Goal: Navigation & Orientation: Find specific page/section

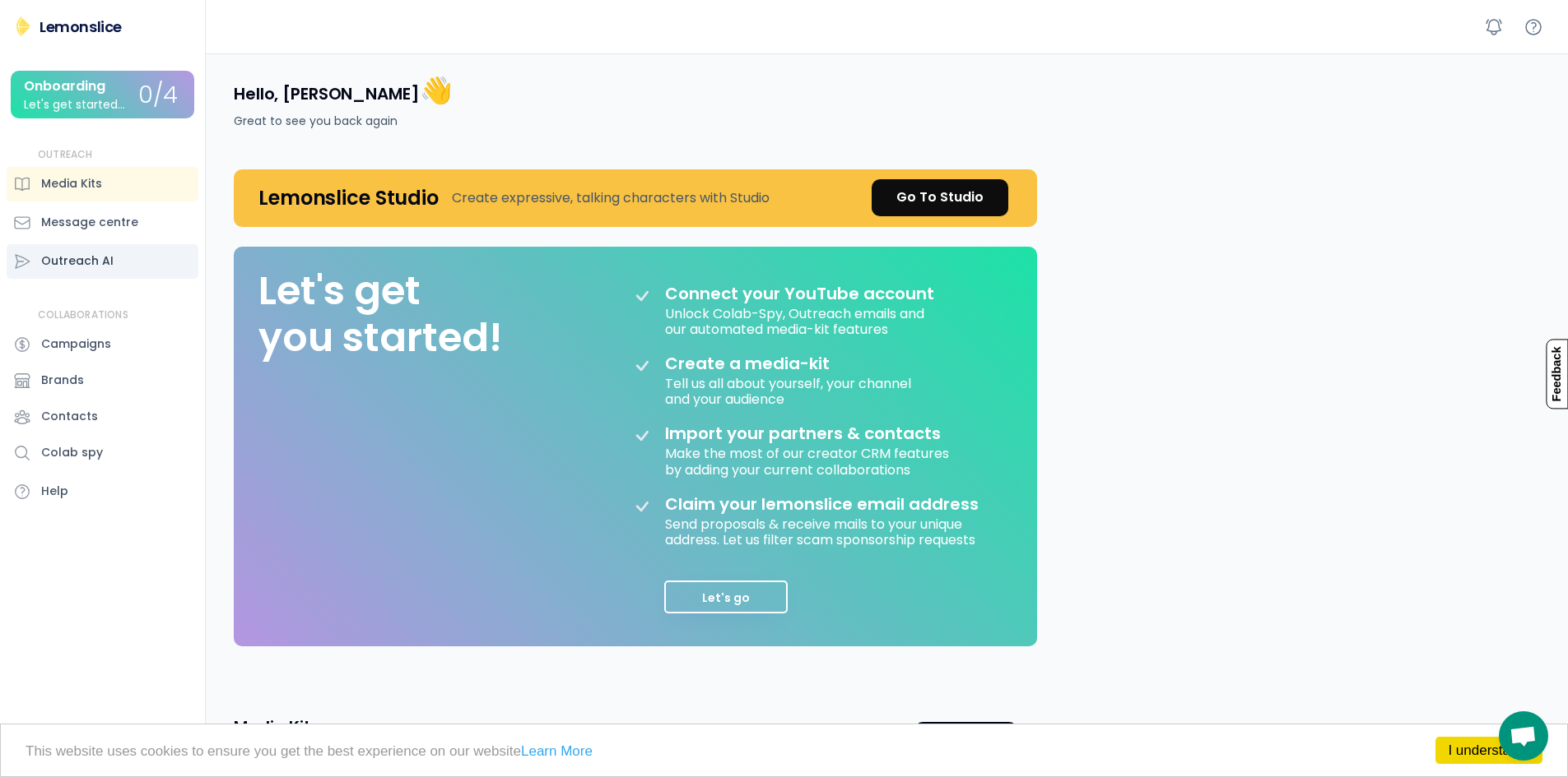
click at [132, 250] on div "Outreach AI" at bounding box center [102, 261] width 192 height 35
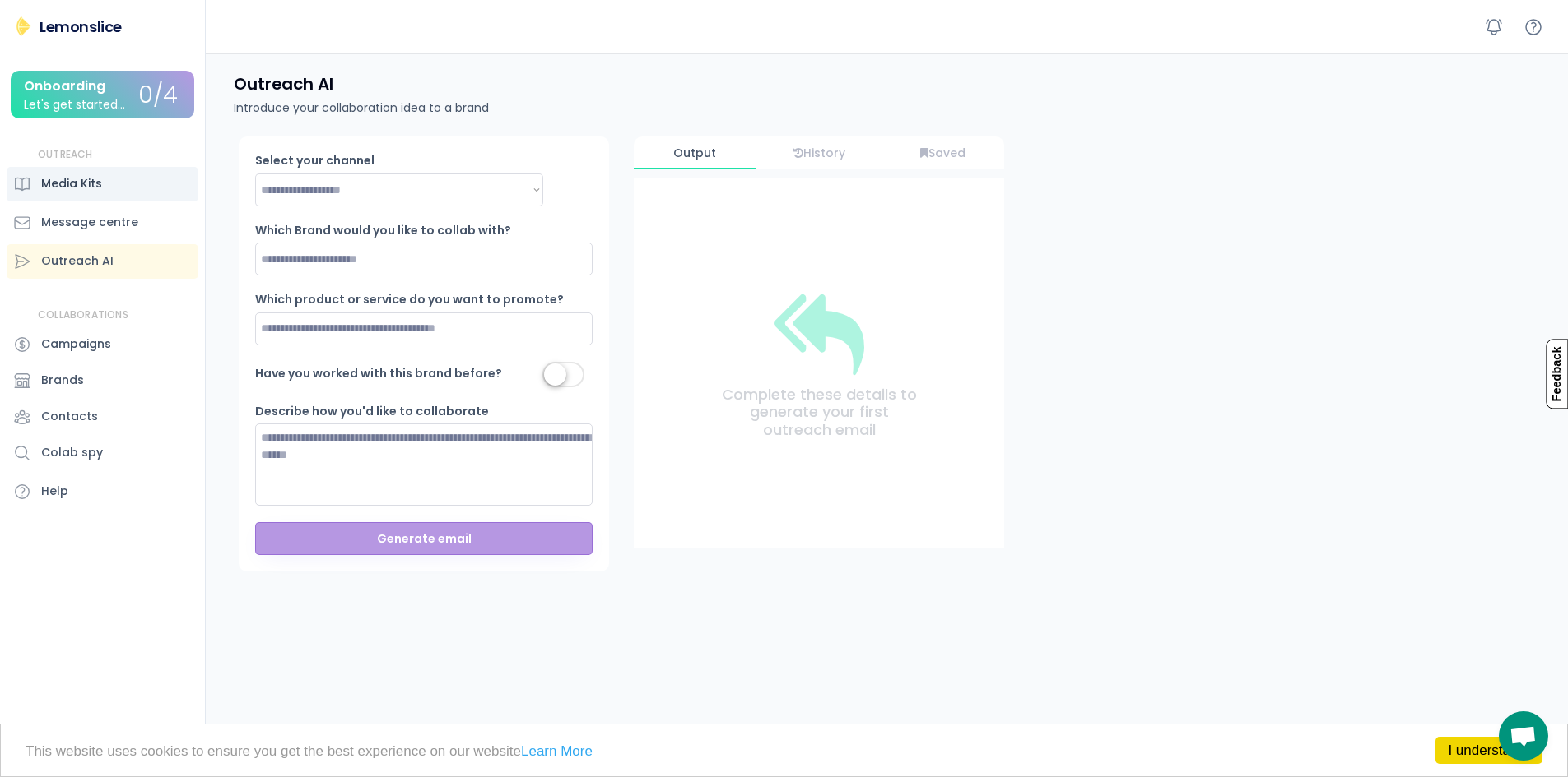
click at [111, 189] on div "Media Kits" at bounding box center [102, 184] width 192 height 35
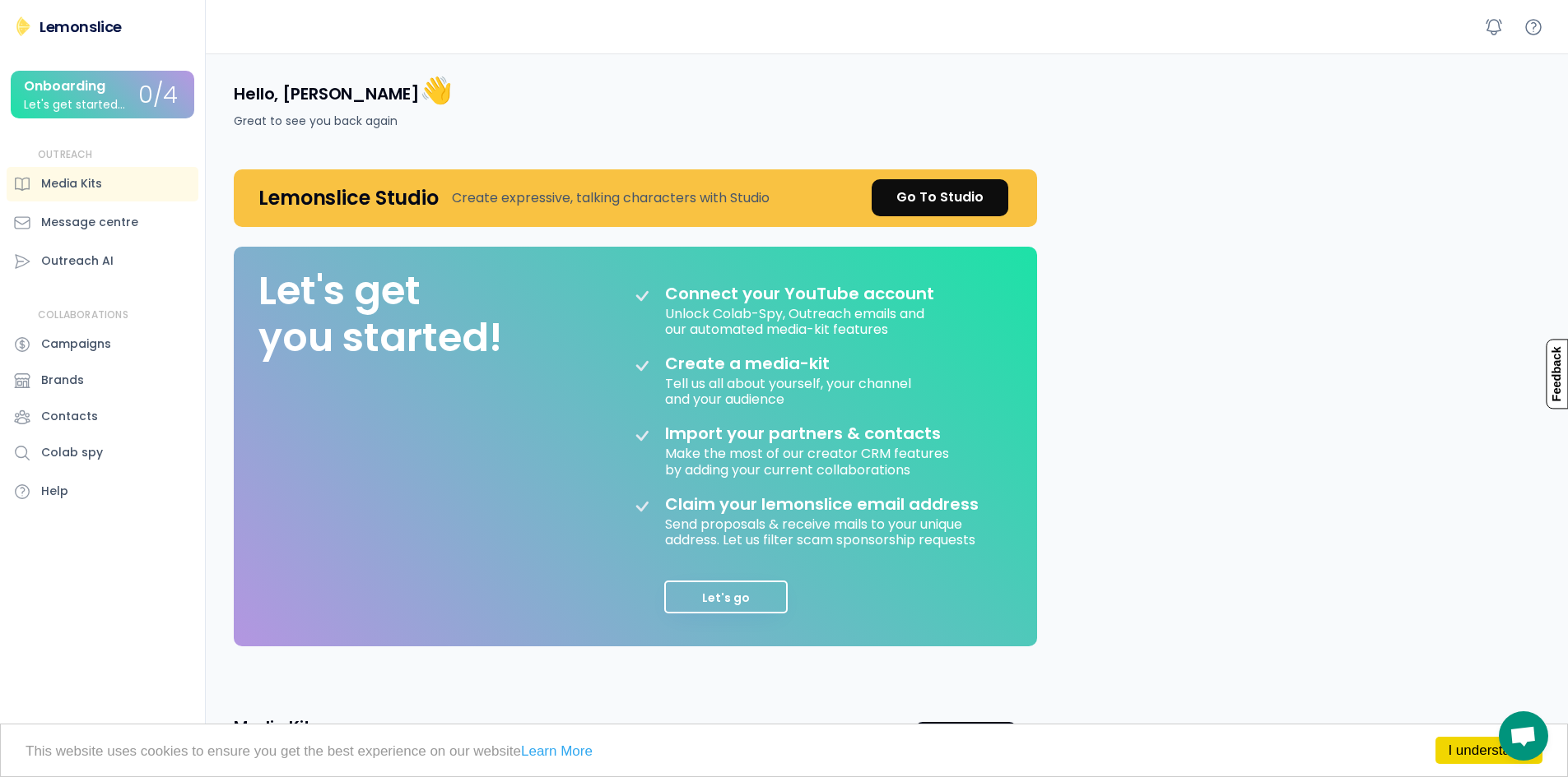
click at [106, 12] on div "[PERSON_NAME] Lemonslice Onboarding Let's get started... 0/4 OUTREACH Media Kit…" at bounding box center [103, 388] width 206 height 777
click at [100, 28] on div "Lemonslice" at bounding box center [80, 26] width 82 height 21
click at [119, 202] on div "OUTREACH Media Kits Message centre Outreach AI" at bounding box center [102, 213] width 192 height 131
click at [126, 210] on div "Message centre" at bounding box center [102, 223] width 192 height 35
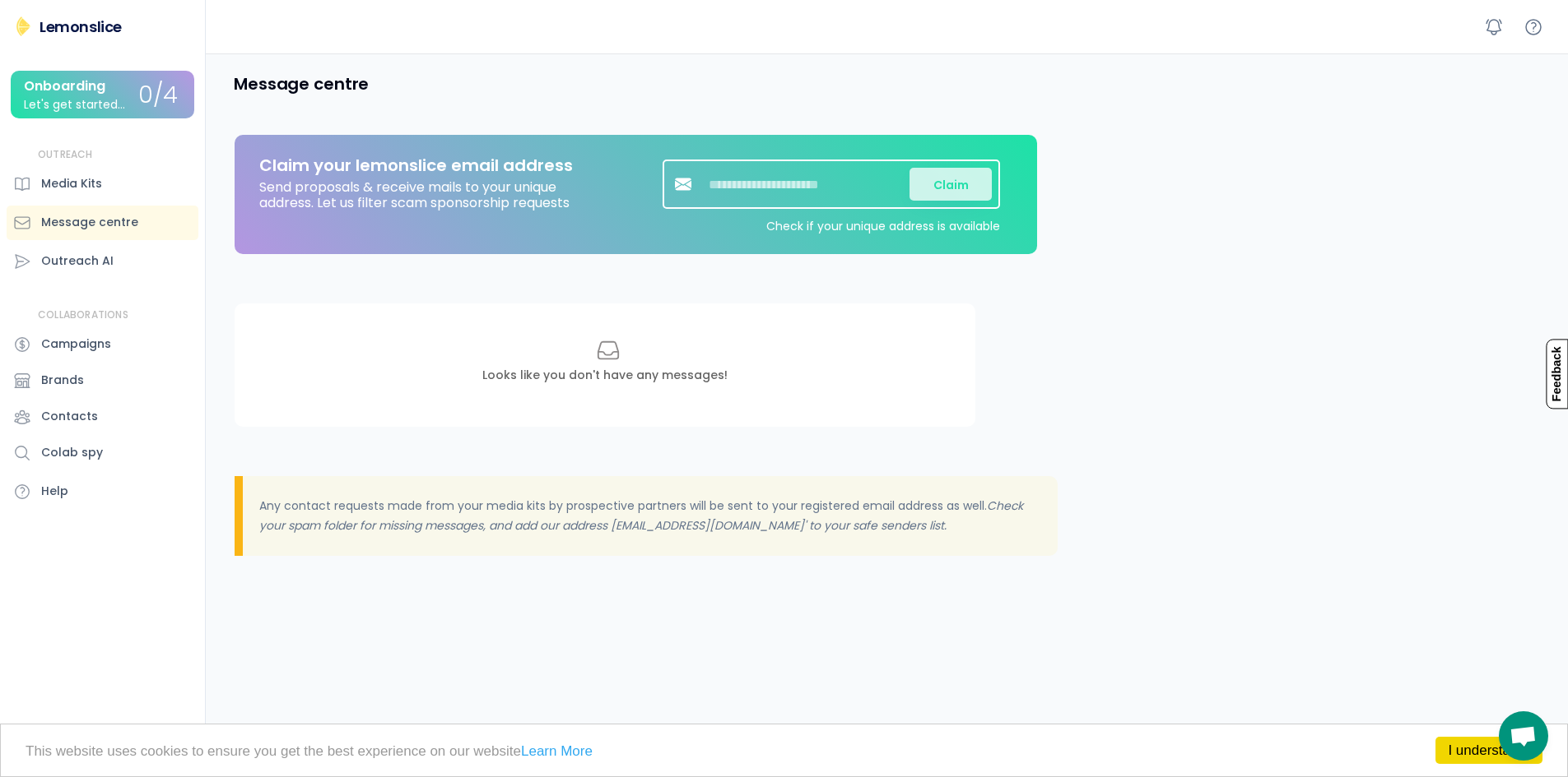
click at [106, 101] on div "Let's get started..." at bounding box center [74, 105] width 101 height 12
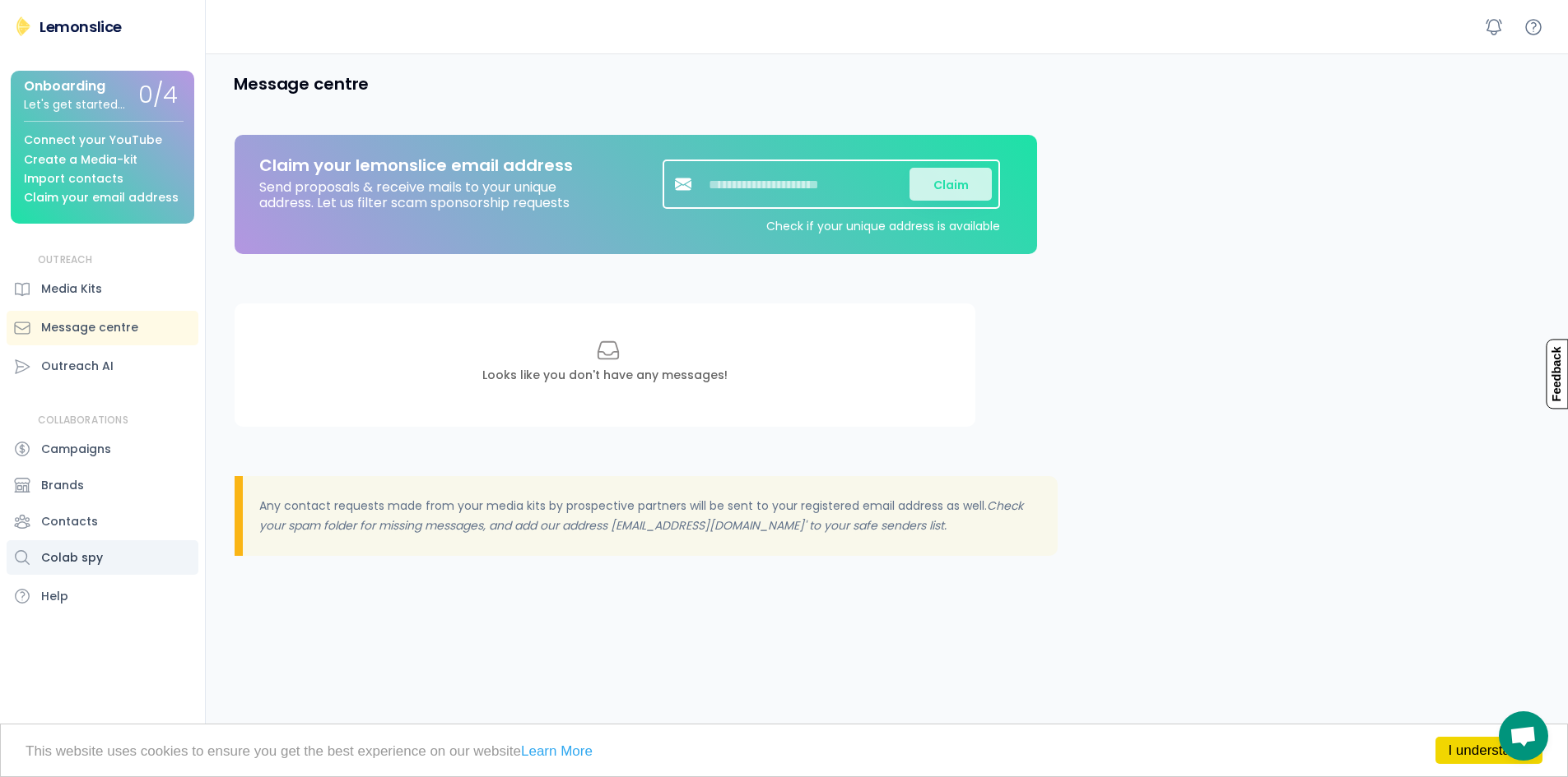
click at [100, 554] on div "Colab spy" at bounding box center [102, 557] width 192 height 35
